Goal: Task Accomplishment & Management: Use online tool/utility

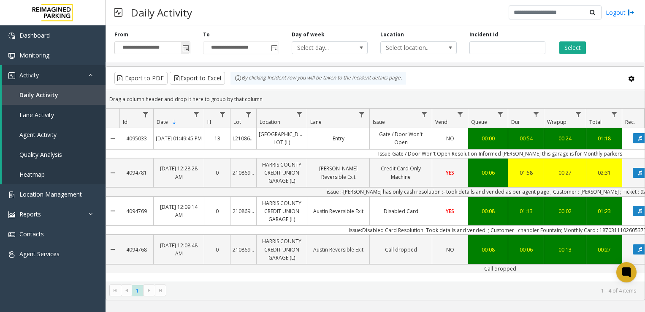
click at [186, 47] on span "Toggle popup" at bounding box center [185, 48] width 7 height 7
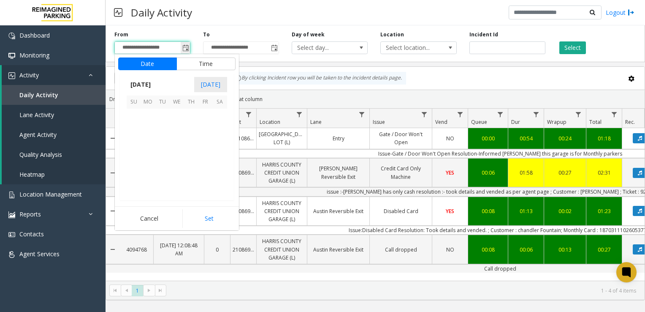
scroll to position [151662, 0]
click at [148, 101] on th "Mo" at bounding box center [148, 101] width 14 height 13
click at [150, 111] on span "29" at bounding box center [148, 115] width 14 height 14
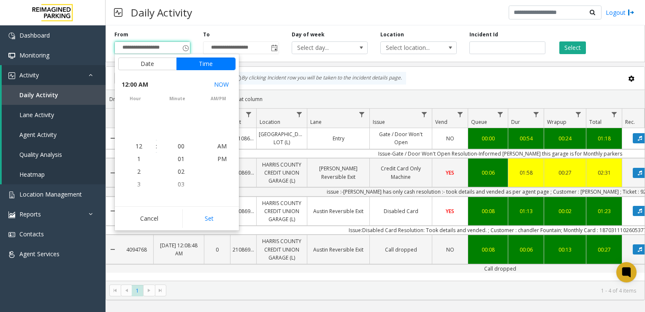
scroll to position [151561, 0]
click at [201, 220] on button "Set" at bounding box center [208, 218] width 53 height 19
type input "**********"
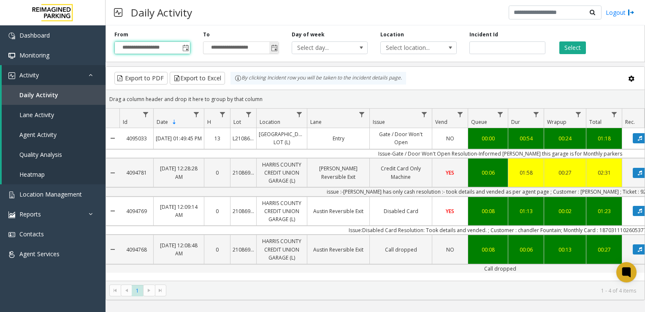
click at [272, 51] on span "Toggle popup" at bounding box center [274, 48] width 7 height 7
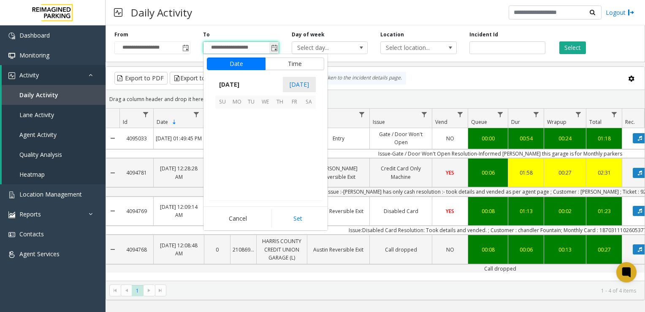
scroll to position [13, 0]
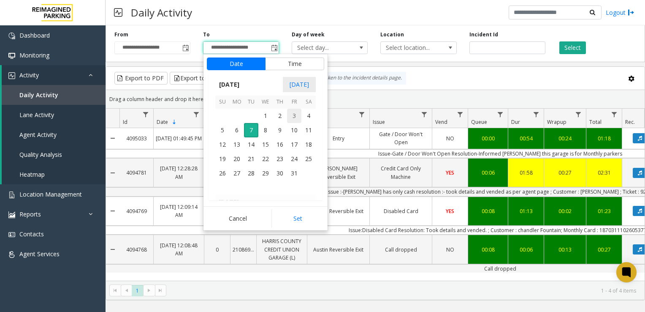
click at [292, 116] on span "3" at bounding box center [294, 116] width 14 height 14
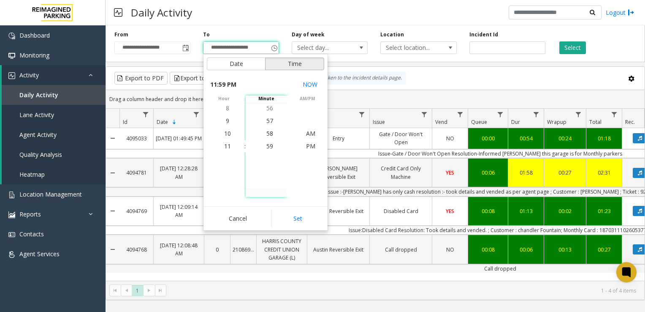
click at [289, 63] on button "Time" at bounding box center [294, 63] width 59 height 13
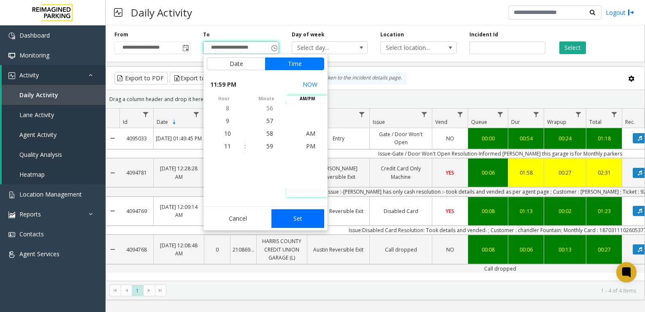
click at [296, 227] on button "Set" at bounding box center [298, 218] width 53 height 19
type input "**********"
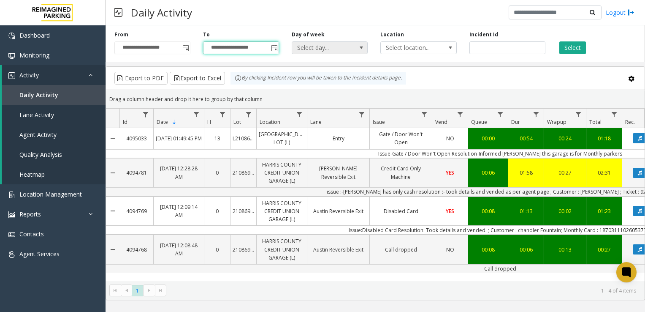
click at [324, 48] on span "Select day..." at bounding box center [322, 48] width 60 height 12
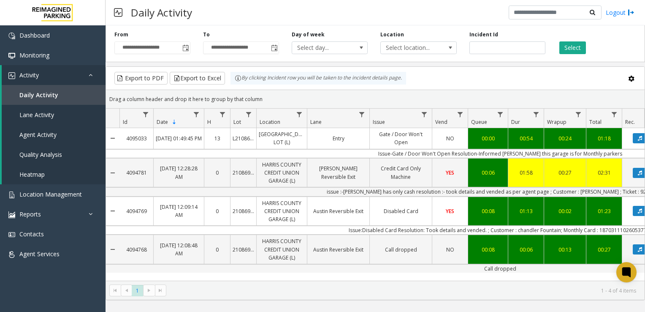
click at [348, 31] on div "Day of week Select day..." at bounding box center [329, 42] width 89 height 23
click at [574, 51] on button "Select" at bounding box center [573, 47] width 27 height 13
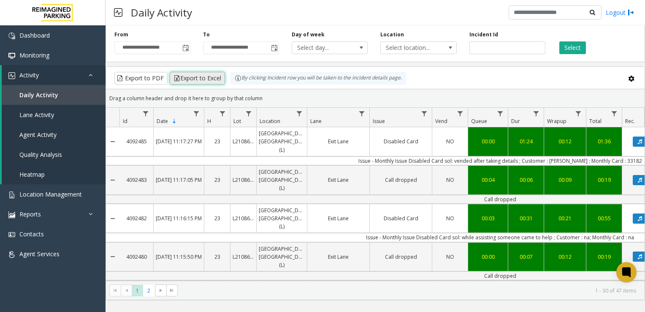
click at [191, 76] on button "Export to Excel" at bounding box center [197, 78] width 55 height 13
